Goal: Information Seeking & Learning: Learn about a topic

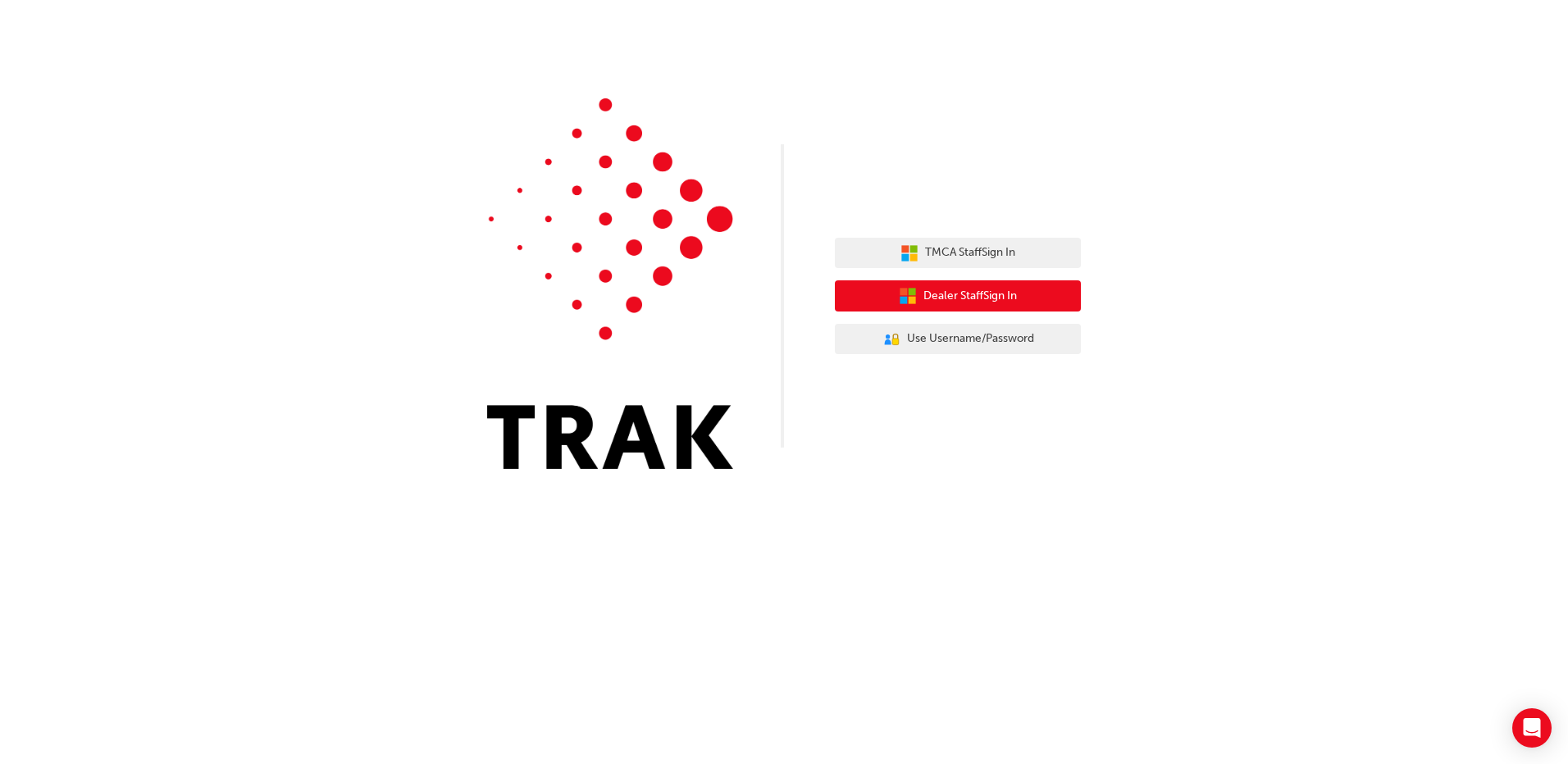
click at [989, 295] on span "Dealer Staff Sign In" at bounding box center [969, 295] width 94 height 18
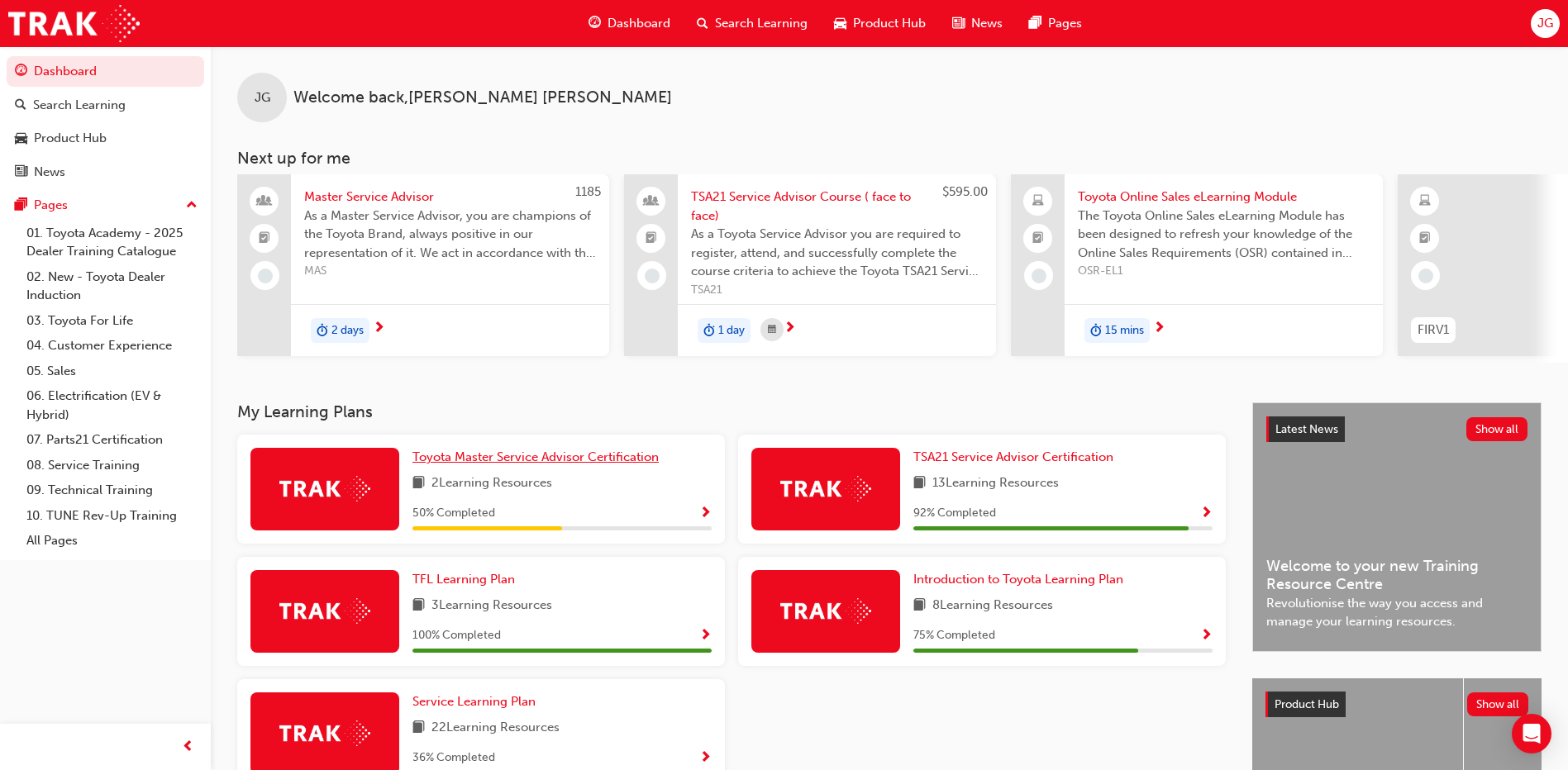
click at [510, 462] on span "Toyota Master Service Advisor Certification" at bounding box center [536, 457] width 246 height 15
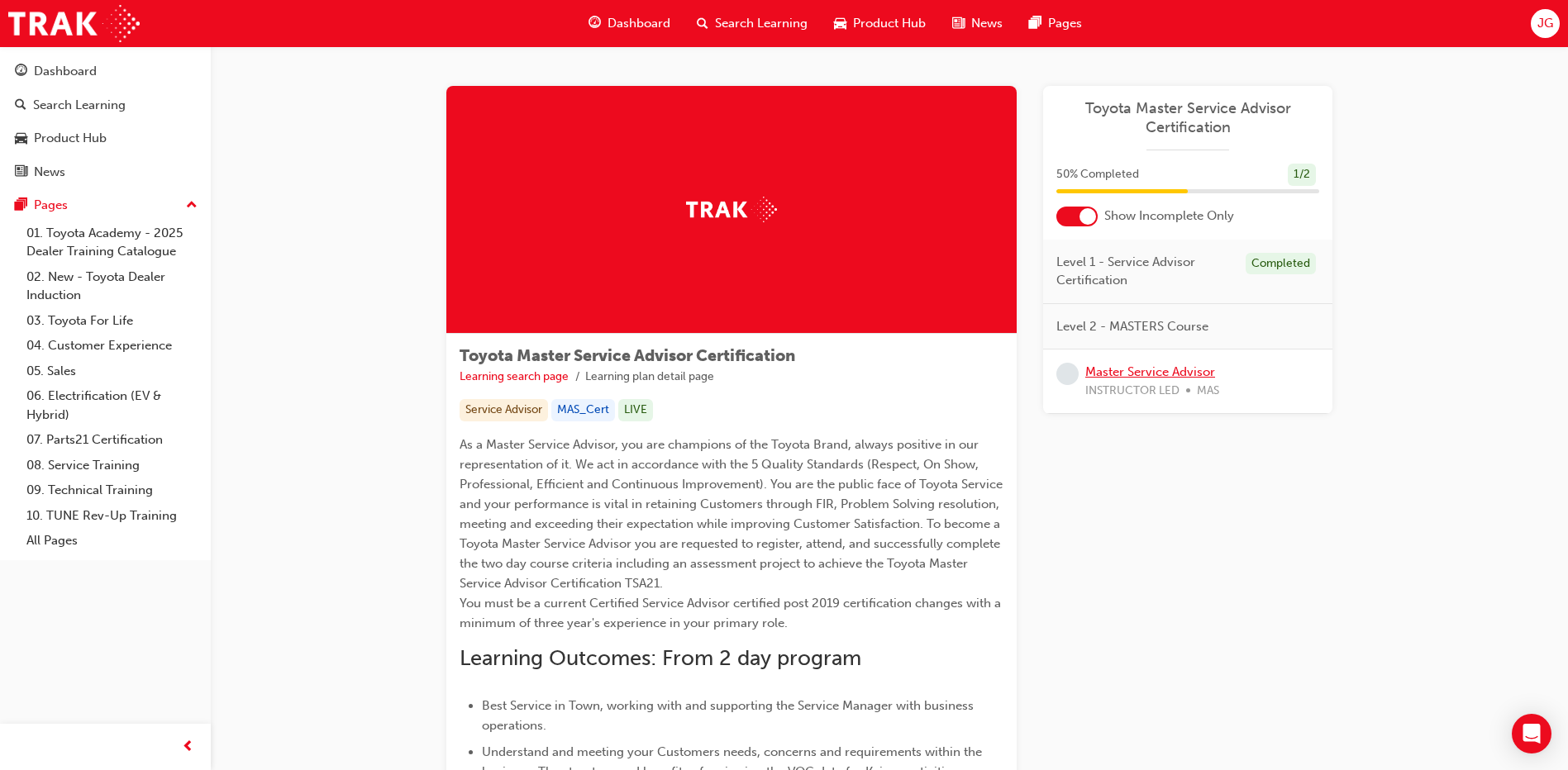
click at [1149, 371] on link "Master Service Advisor" at bounding box center [1150, 371] width 130 height 15
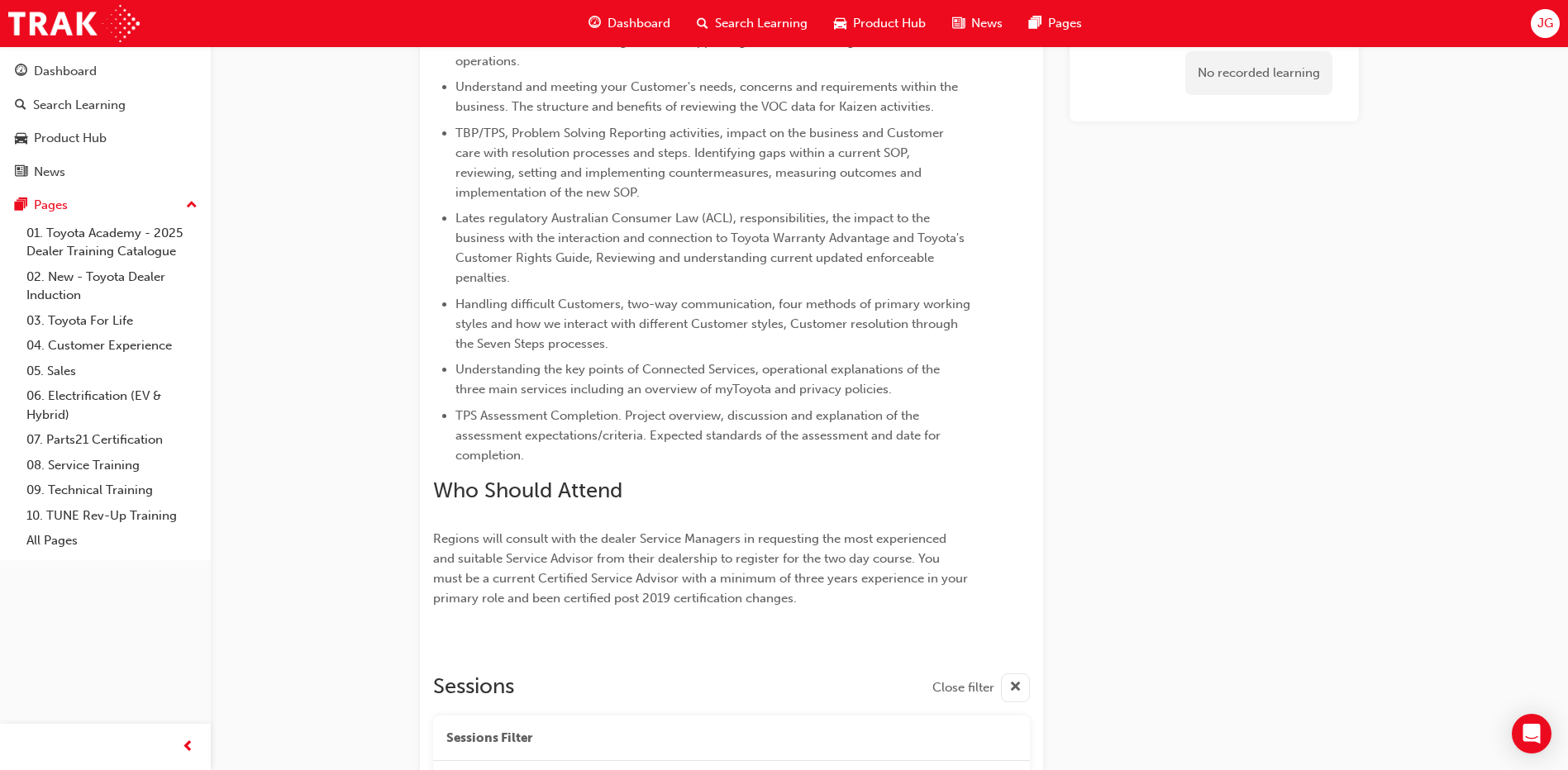
scroll to position [434, 0]
